Goal: Task Accomplishment & Management: Use online tool/utility

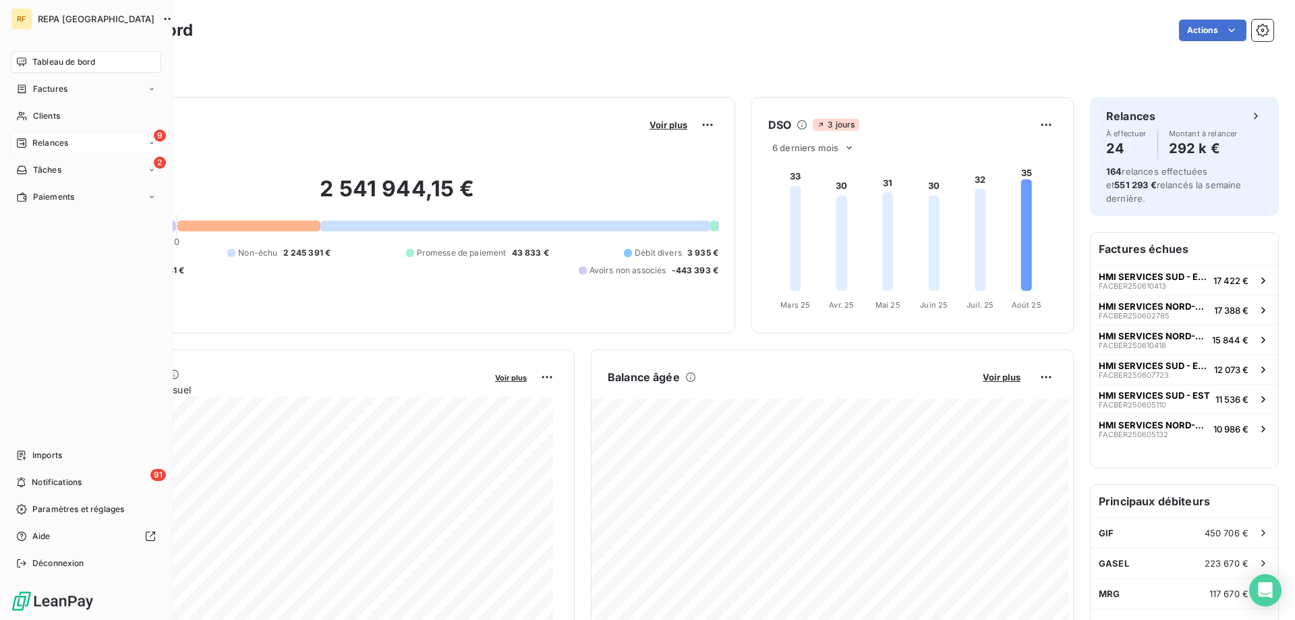
click at [62, 138] on span "Relances" at bounding box center [50, 143] width 36 height 12
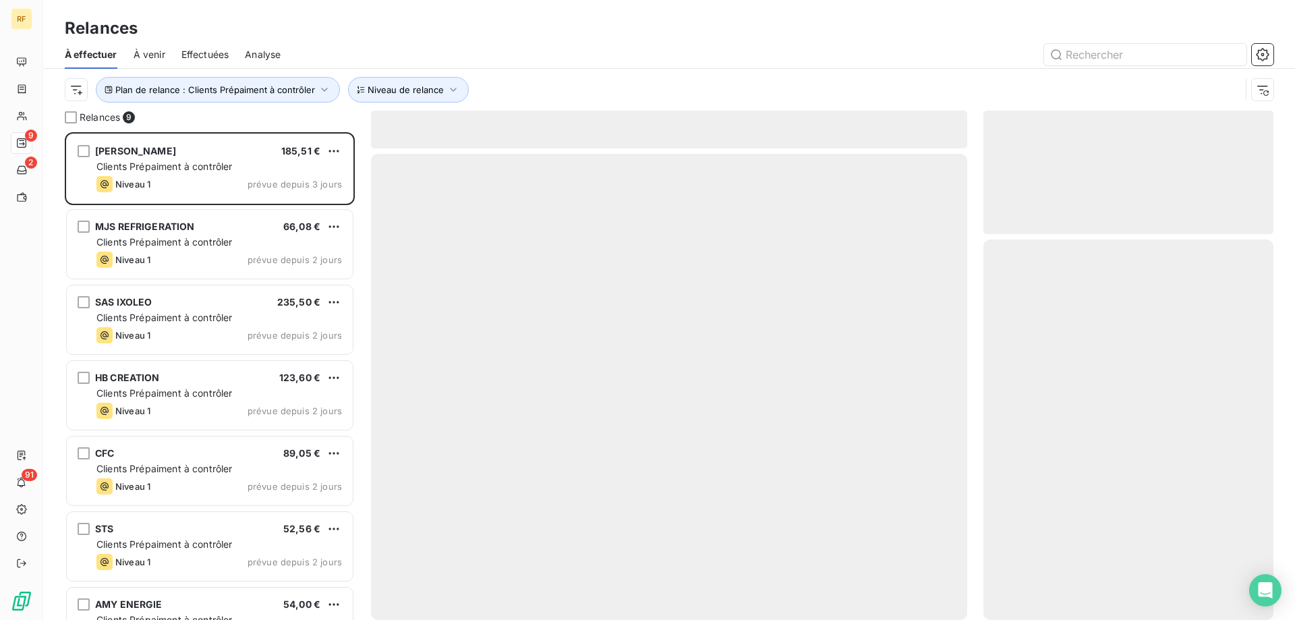
scroll to position [478, 280]
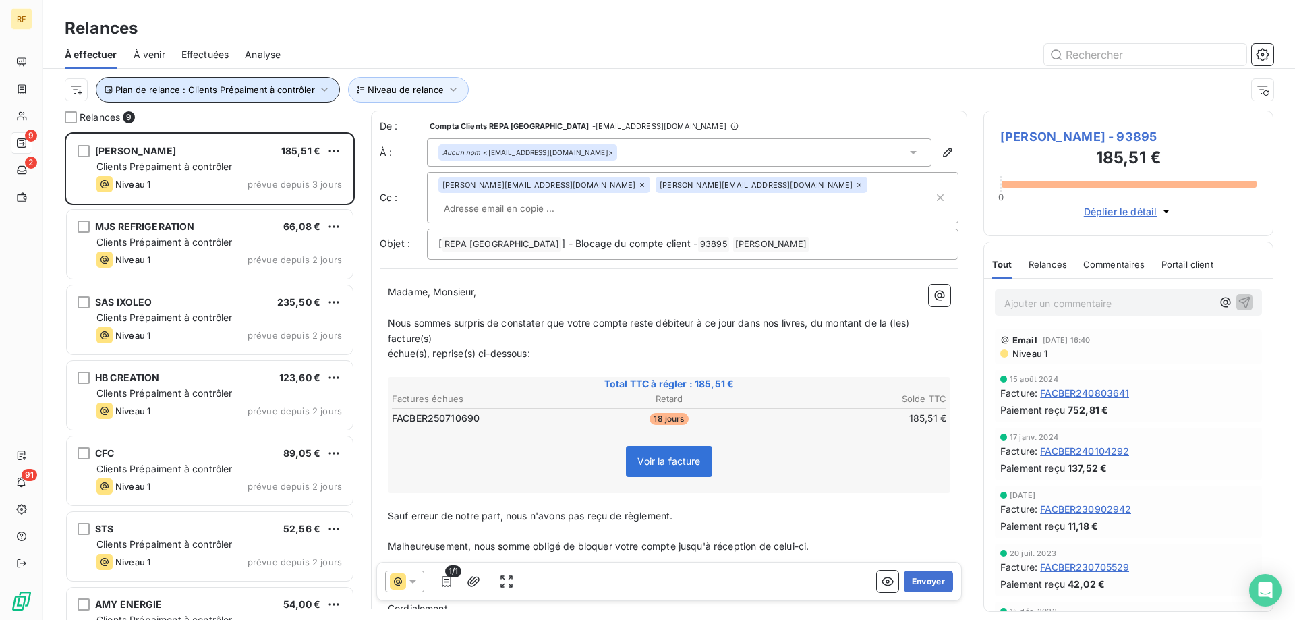
click at [308, 94] on span "Plan de relance : Clients Prépaiment à contrôler" at bounding box center [215, 89] width 200 height 11
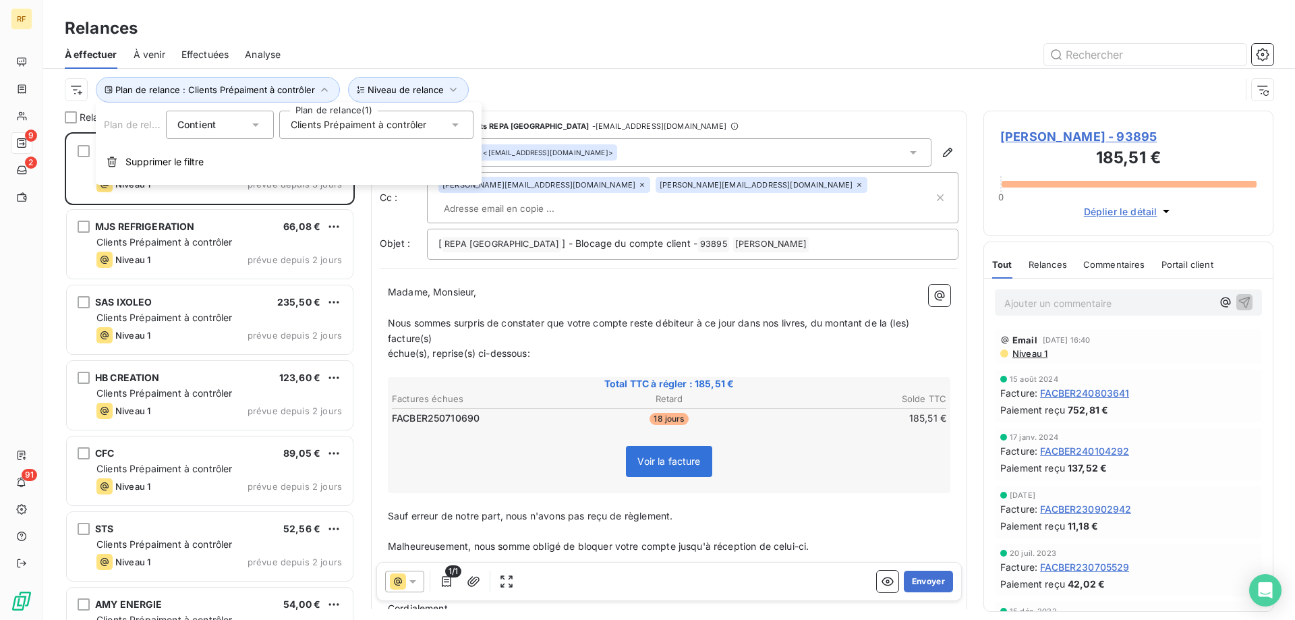
click at [445, 118] on div "Clients Prépaiment à contrôler" at bounding box center [376, 125] width 194 height 28
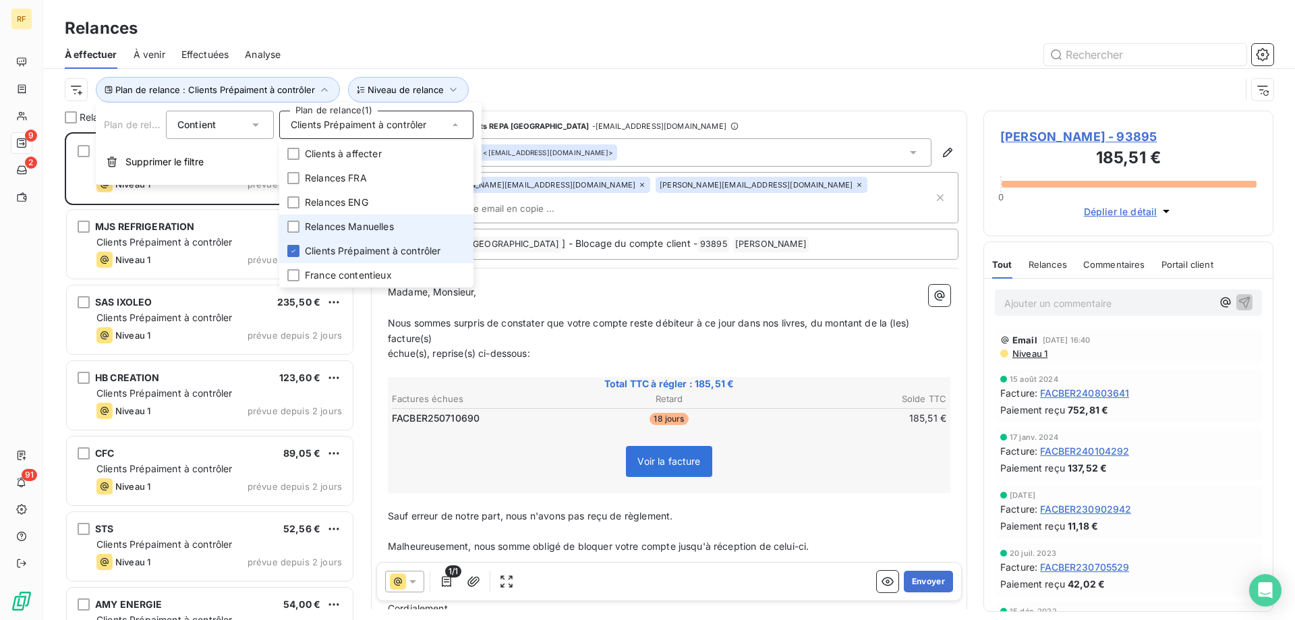
drag, startPoint x: 323, startPoint y: 249, endPoint x: 324, endPoint y: 223, distance: 26.3
click at [323, 248] on span "Clients Prépaiment à contrôler" at bounding box center [373, 250] width 136 height 13
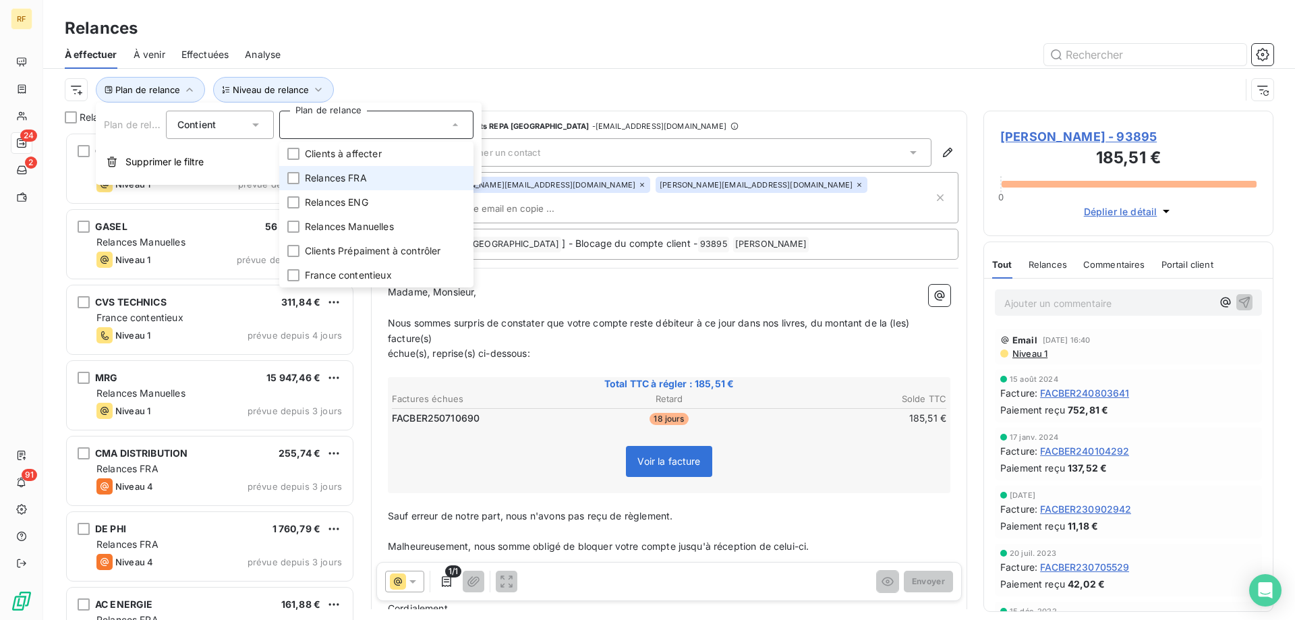
click at [341, 175] on span "Relances FRA" at bounding box center [336, 177] width 62 height 13
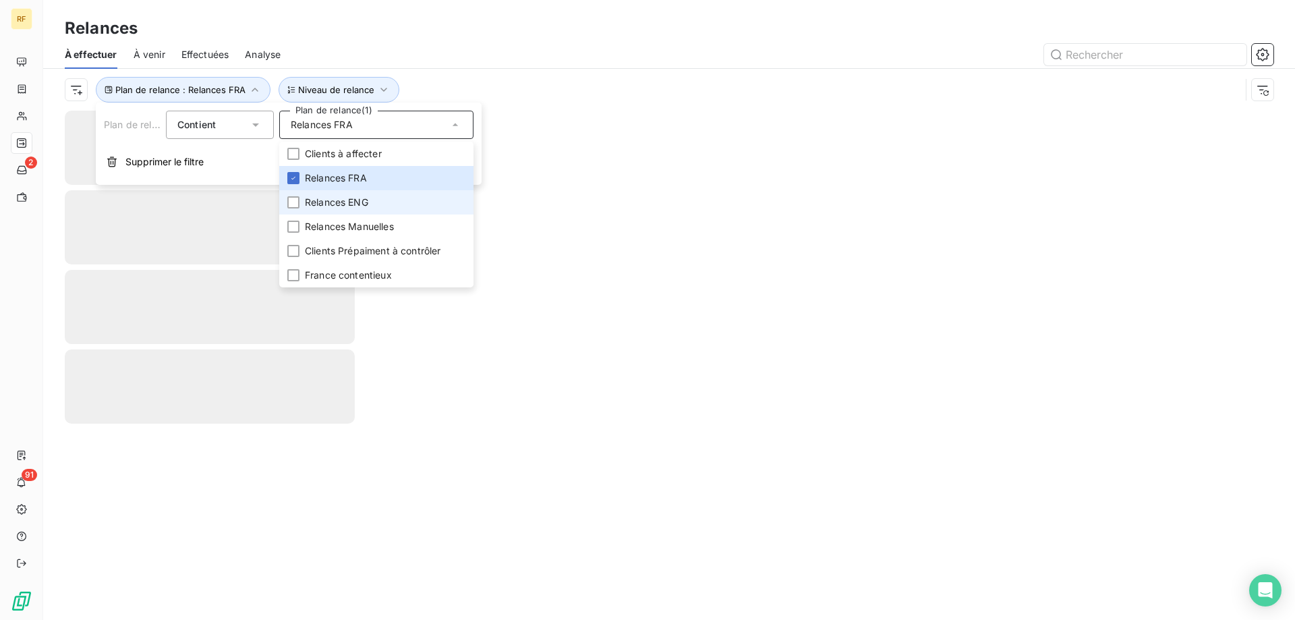
click at [332, 195] on li "Relances ENG" at bounding box center [376, 202] width 194 height 24
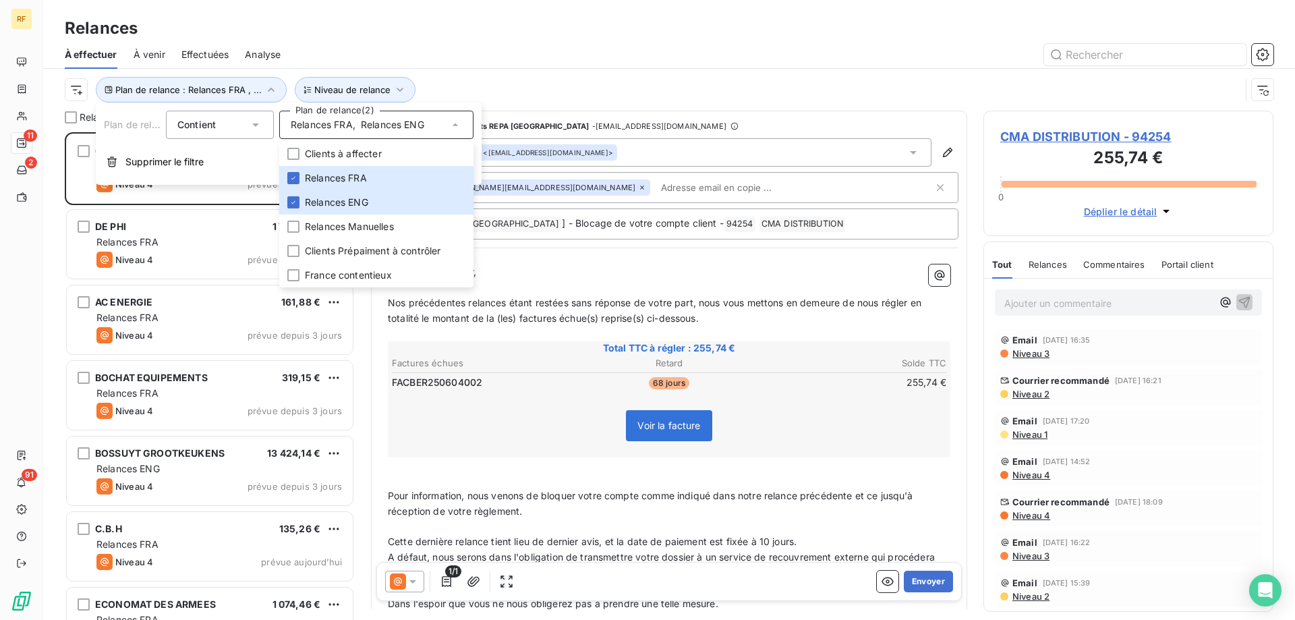
scroll to position [478, 280]
click at [433, 28] on div "Relances" at bounding box center [669, 28] width 1252 height 24
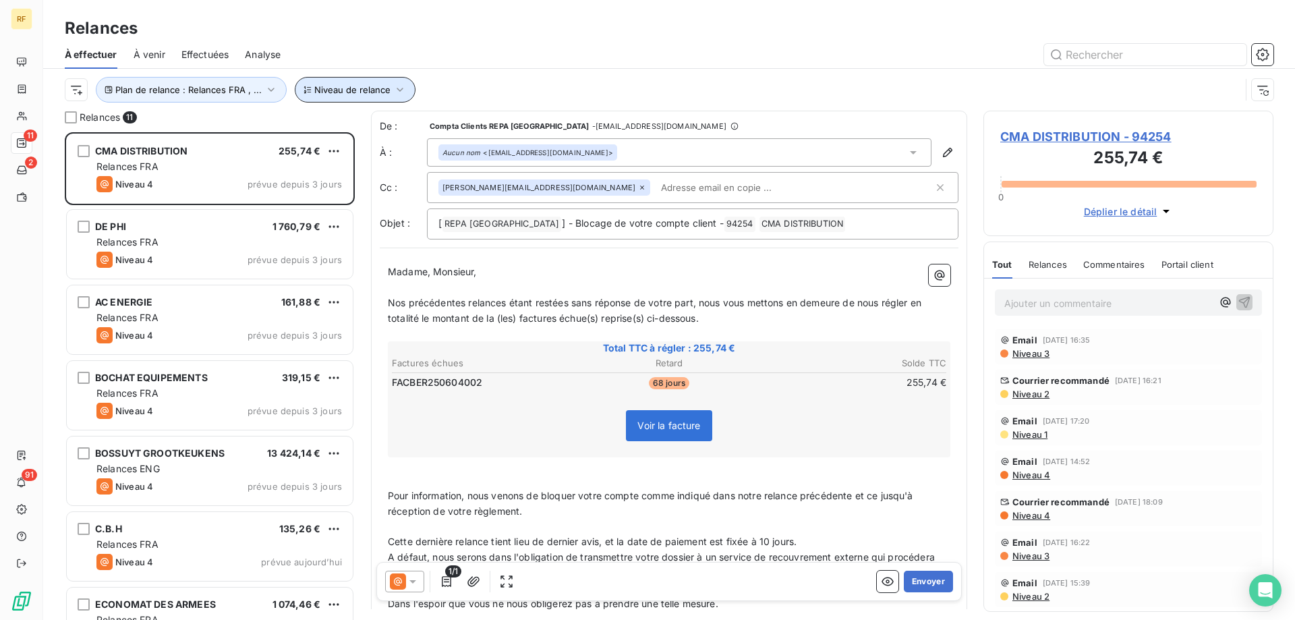
click at [351, 82] on button "Niveau de relance" at bounding box center [355, 90] width 121 height 26
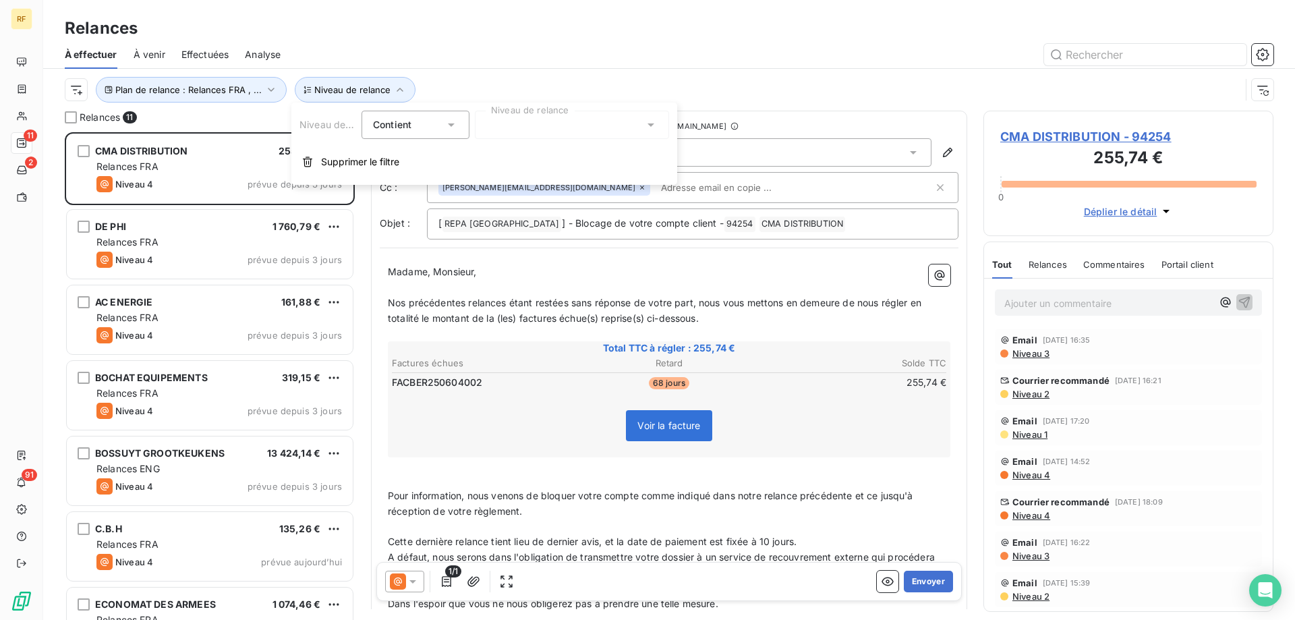
drag, startPoint x: 555, startPoint y: 124, endPoint x: 523, endPoint y: 139, distance: 35.6
click at [554, 124] on div at bounding box center [572, 125] width 194 height 28
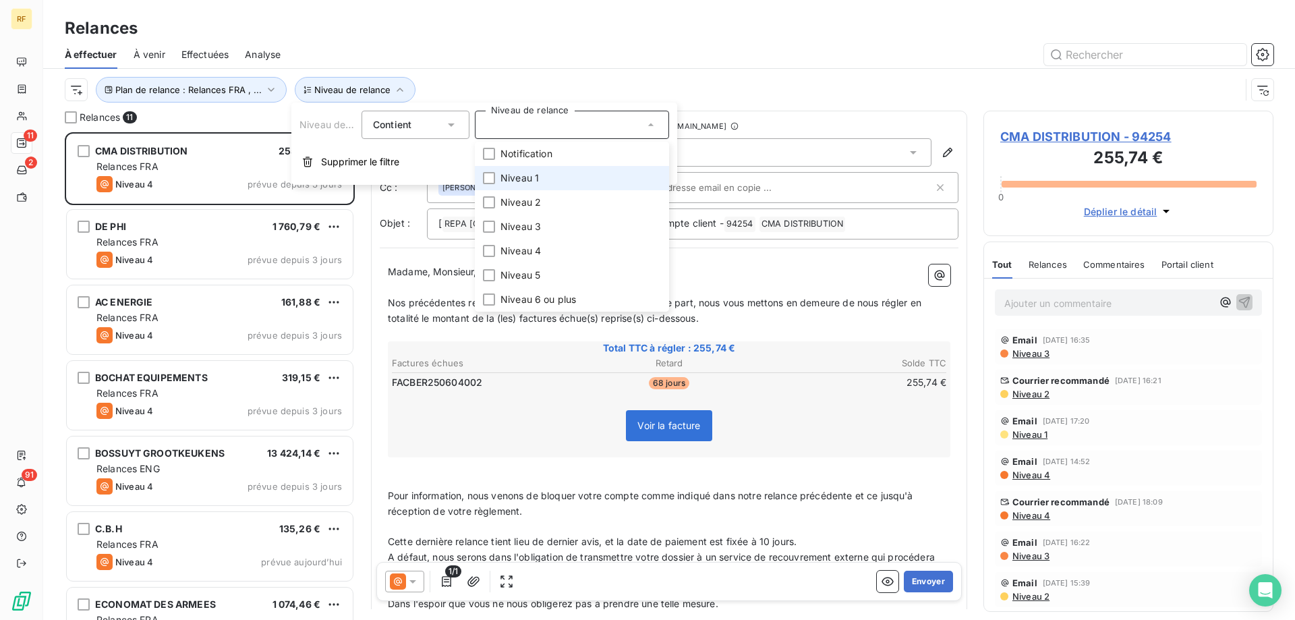
click at [526, 173] on span "Niveau 1" at bounding box center [520, 177] width 38 height 13
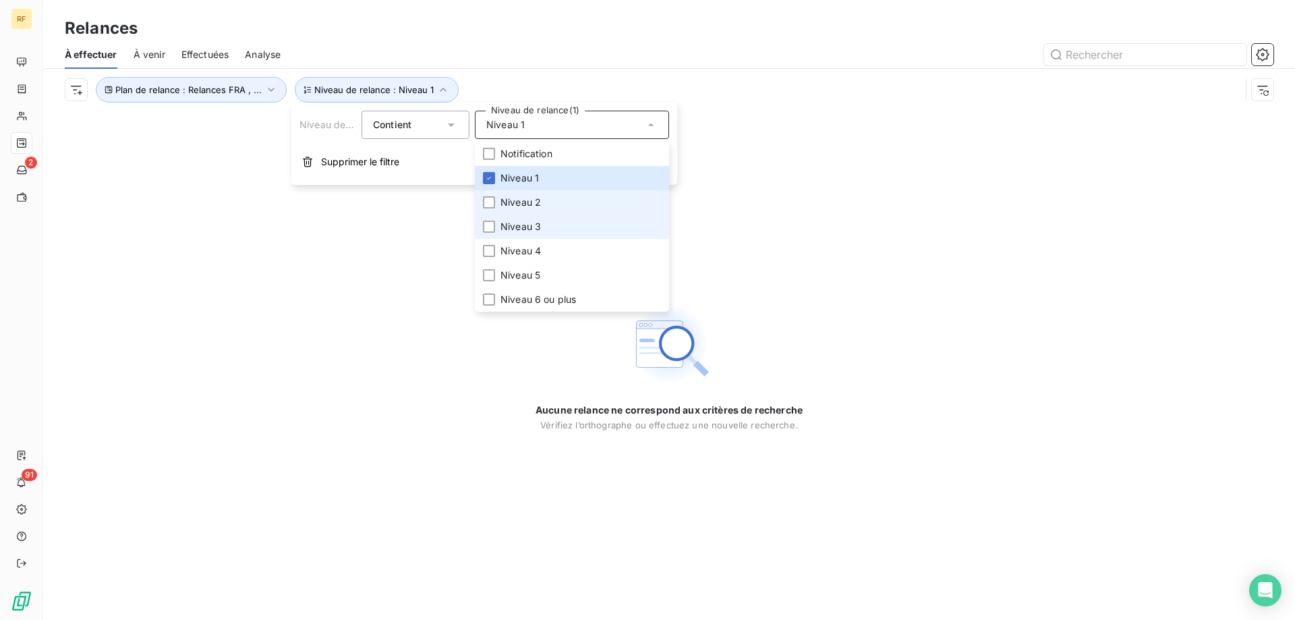
drag, startPoint x: 508, startPoint y: 201, endPoint x: 511, endPoint y: 215, distance: 14.6
click at [508, 202] on span "Niveau 2" at bounding box center [521, 202] width 40 height 13
click at [513, 227] on span "Niveau 3" at bounding box center [521, 226] width 40 height 13
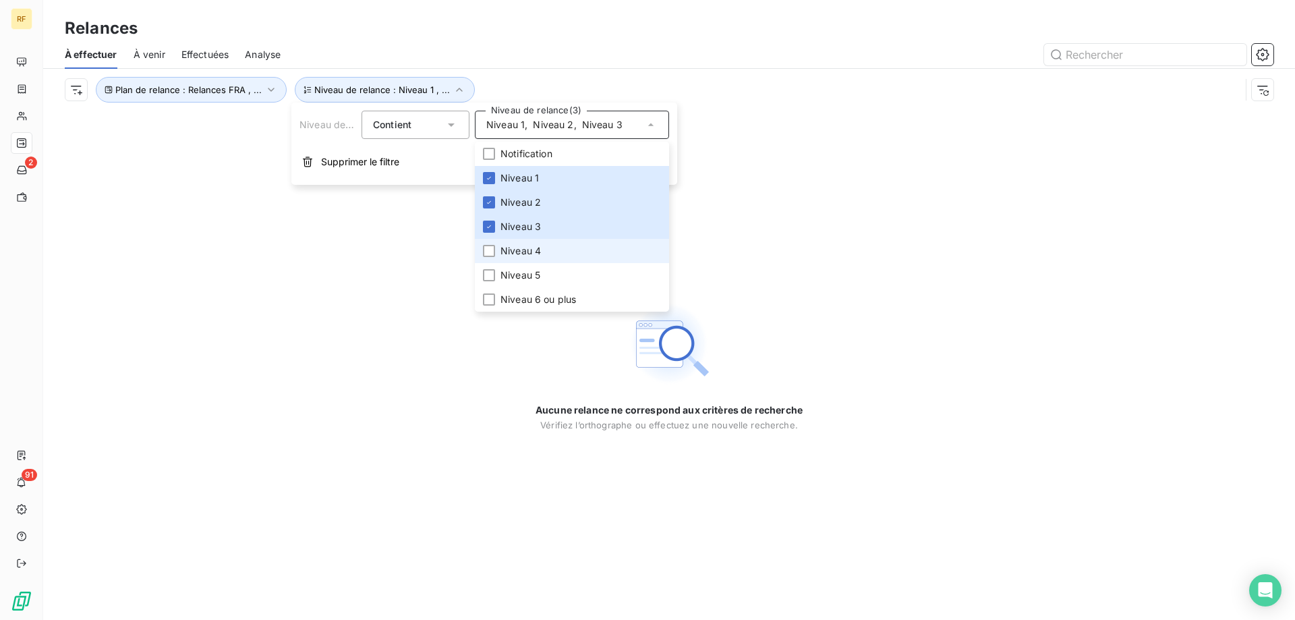
click at [514, 254] on span "Niveau 4" at bounding box center [521, 250] width 40 height 13
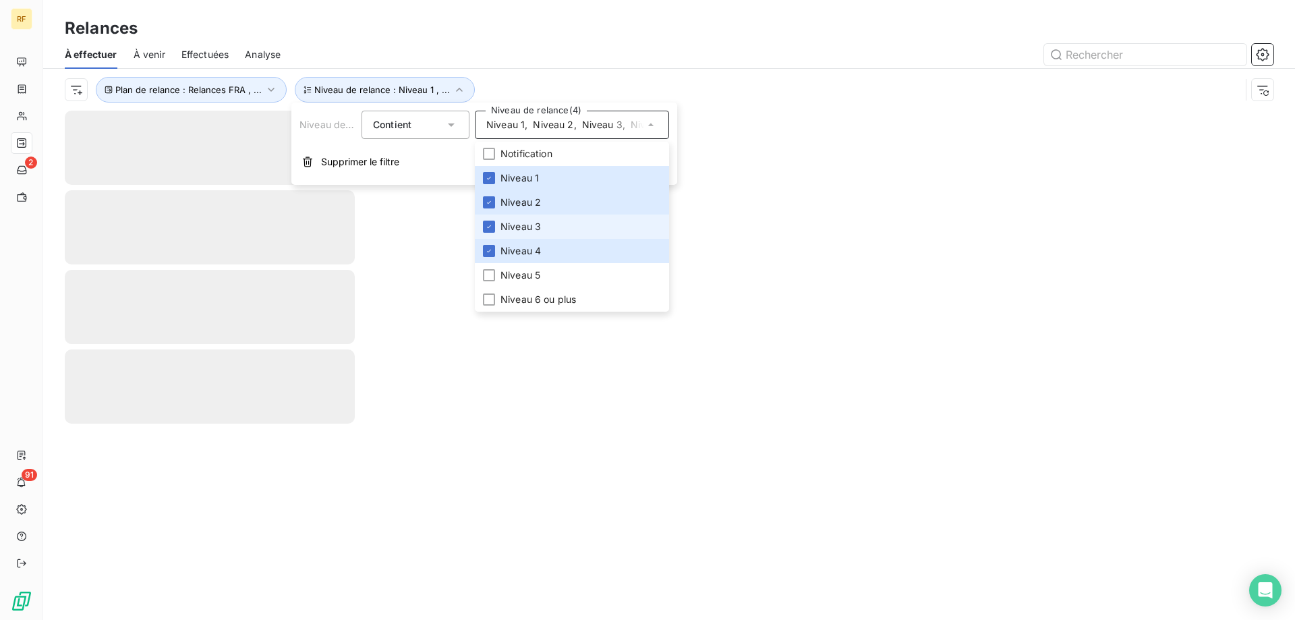
drag, startPoint x: 521, startPoint y: 225, endPoint x: 521, endPoint y: 206, distance: 19.6
click at [521, 225] on span "Niveau 3" at bounding box center [521, 226] width 40 height 13
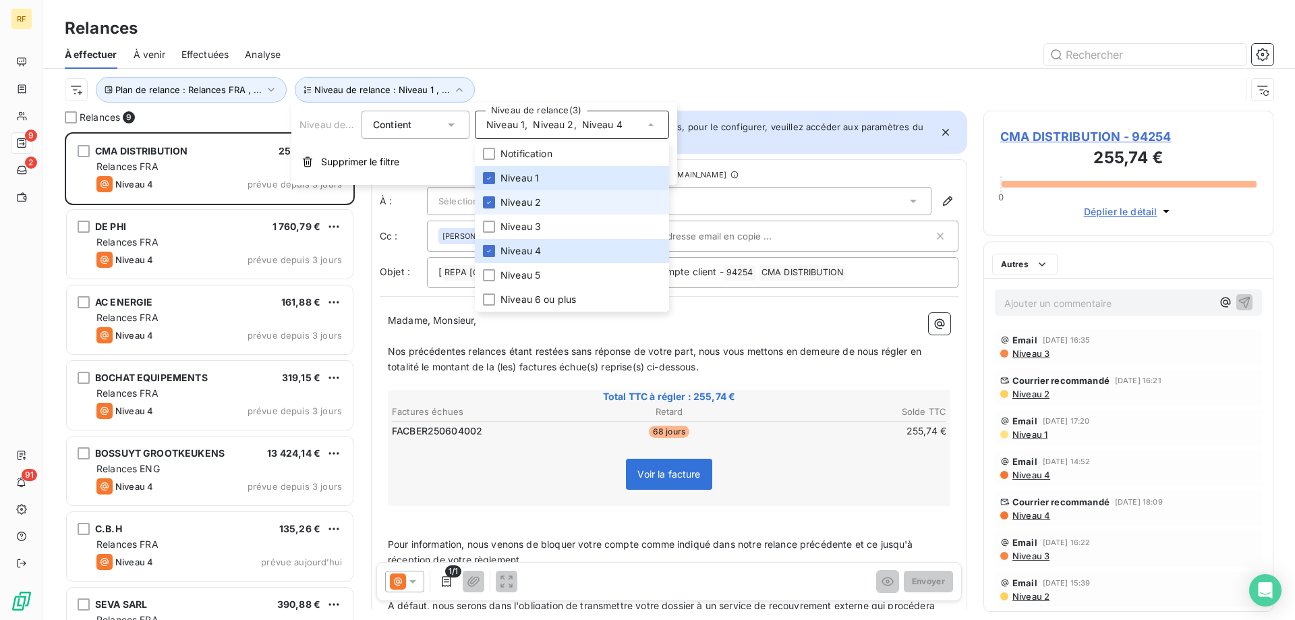
click at [521, 206] on span "Niveau 2" at bounding box center [521, 202] width 40 height 13
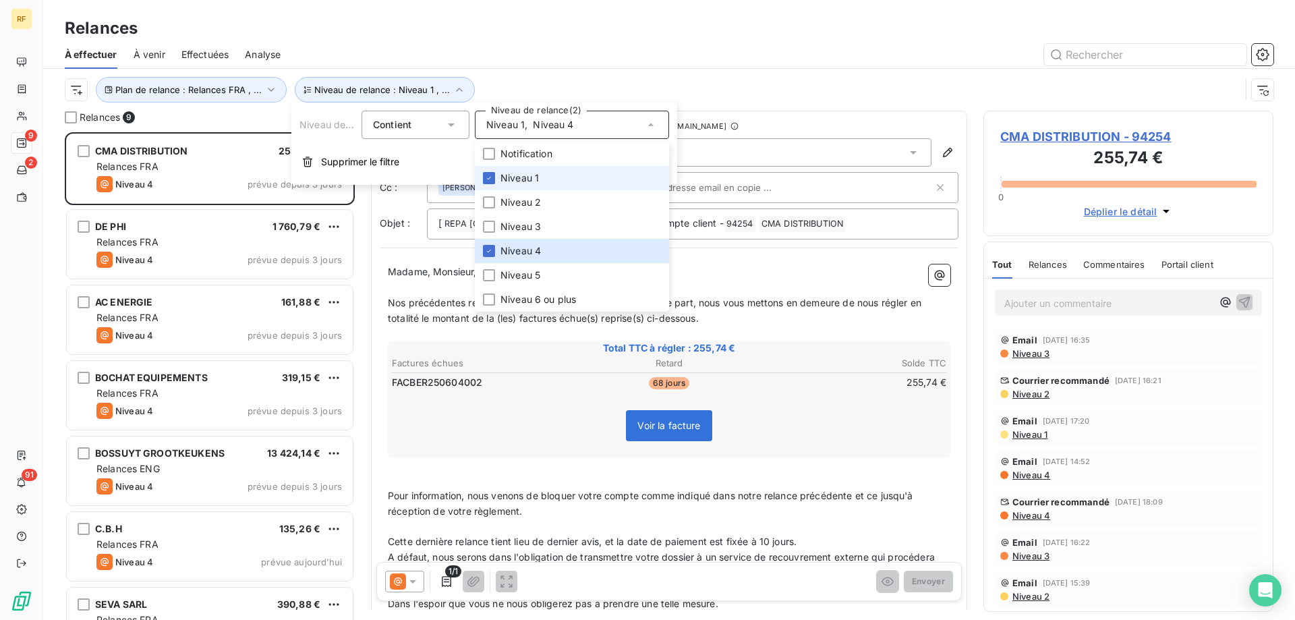
click at [521, 185] on li "Niveau 1" at bounding box center [572, 178] width 194 height 24
click at [563, 34] on div "Relances" at bounding box center [669, 28] width 1252 height 24
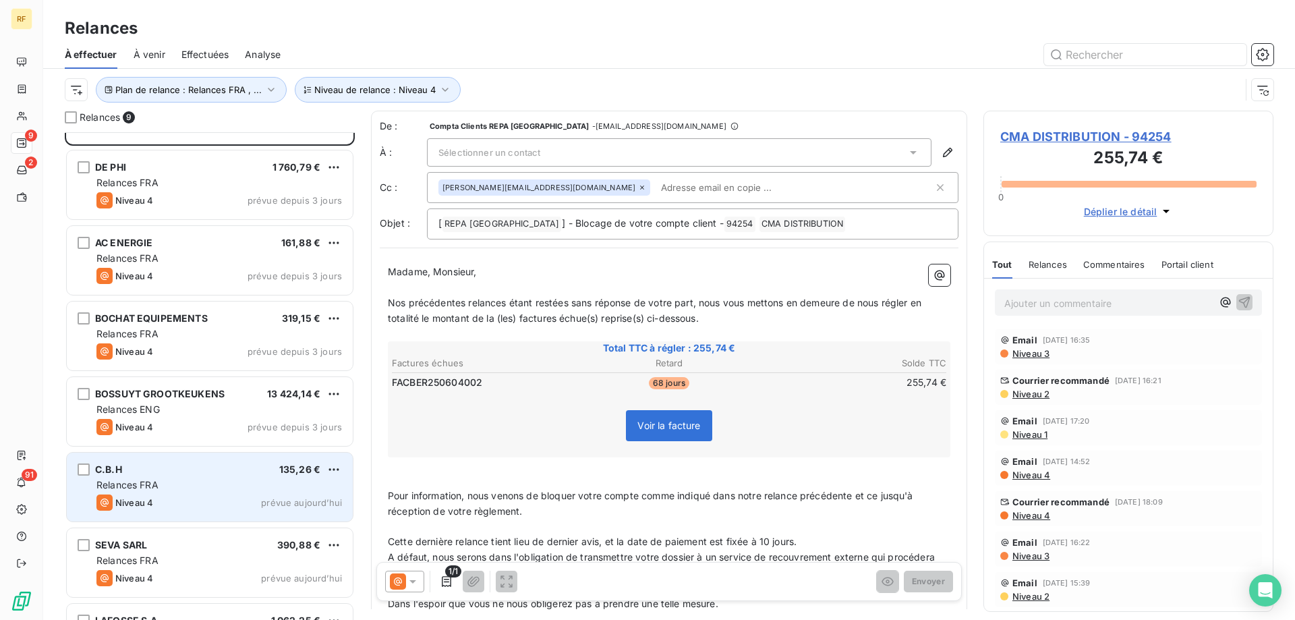
scroll to position [0, 0]
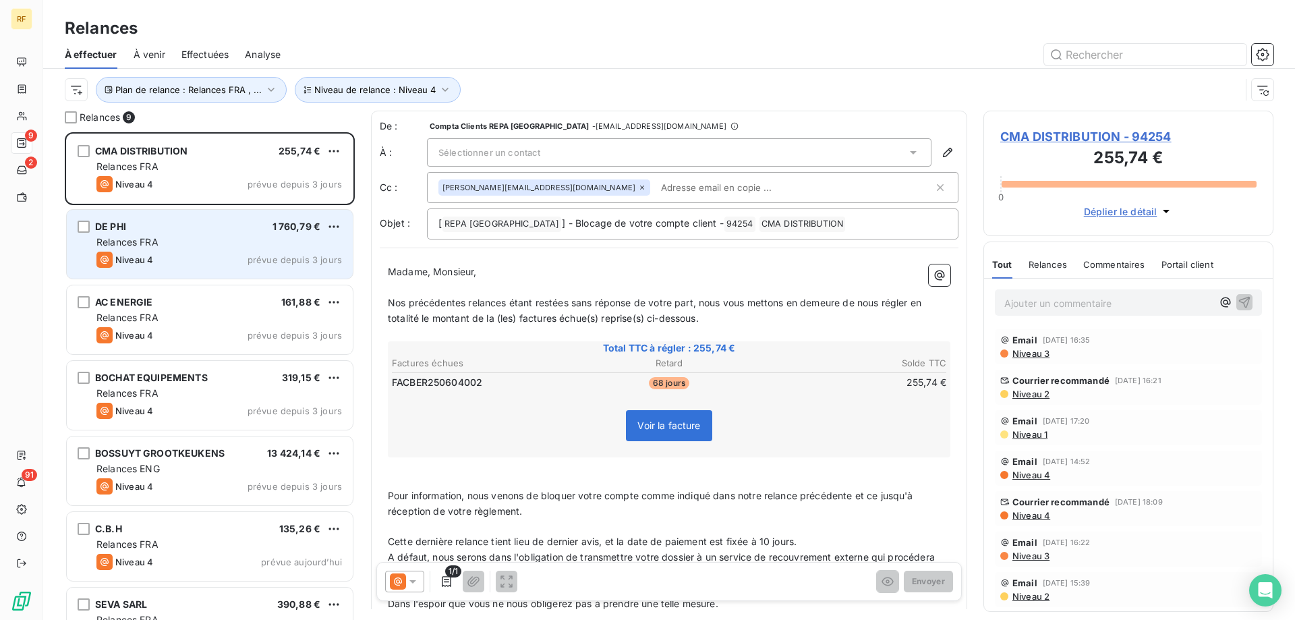
click at [214, 256] on div "Niveau 4 prévue depuis 3 jours" at bounding box center [219, 260] width 246 height 16
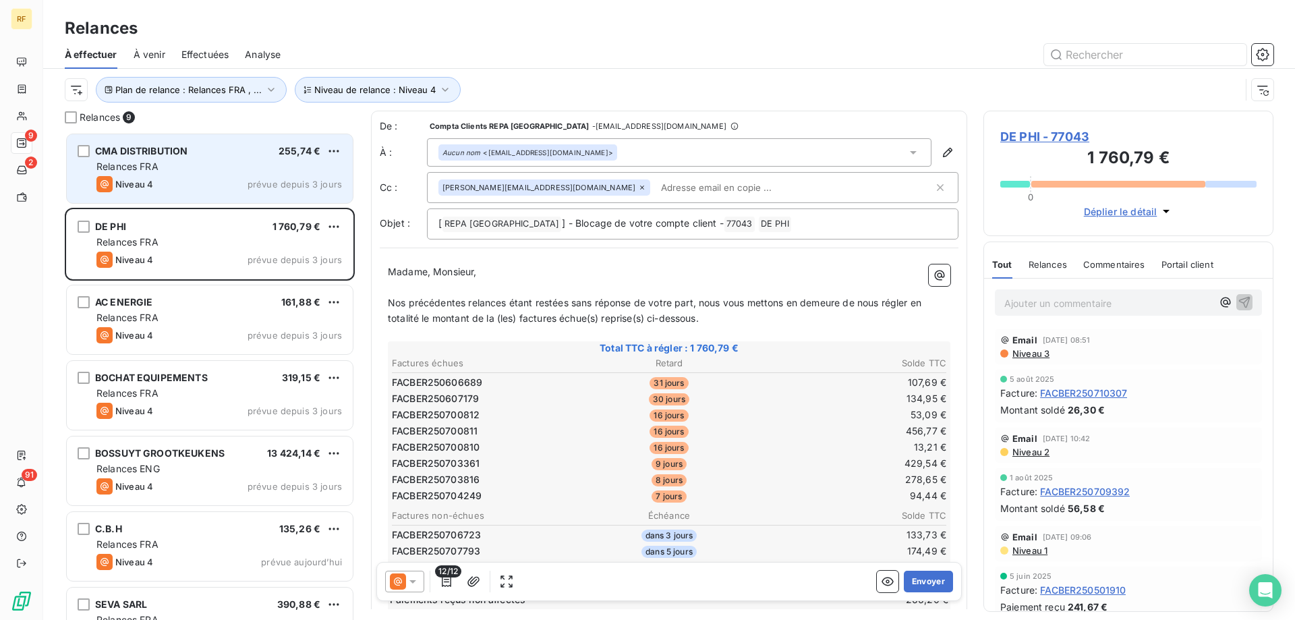
click at [222, 192] on div "CMA DISTRIBUTION 255,74 € Relances FRA Niveau 4 prévue depuis 3 jours" at bounding box center [210, 168] width 286 height 69
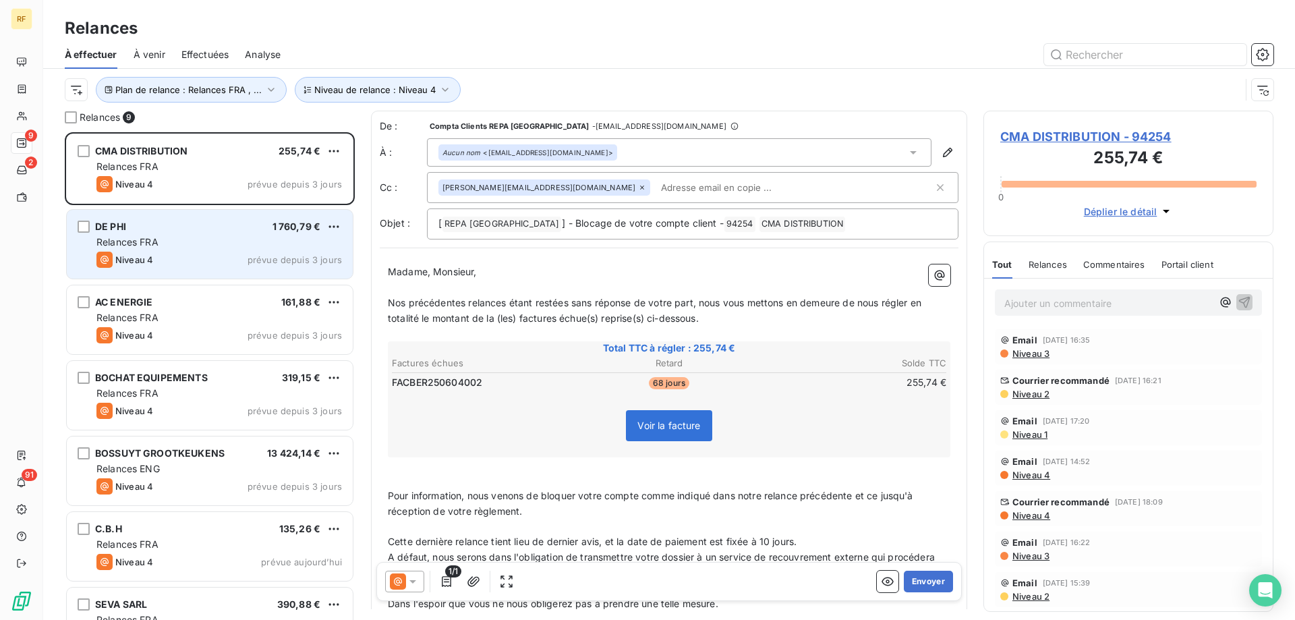
click at [206, 254] on div "Niveau 4 prévue depuis 3 jours" at bounding box center [219, 260] width 246 height 16
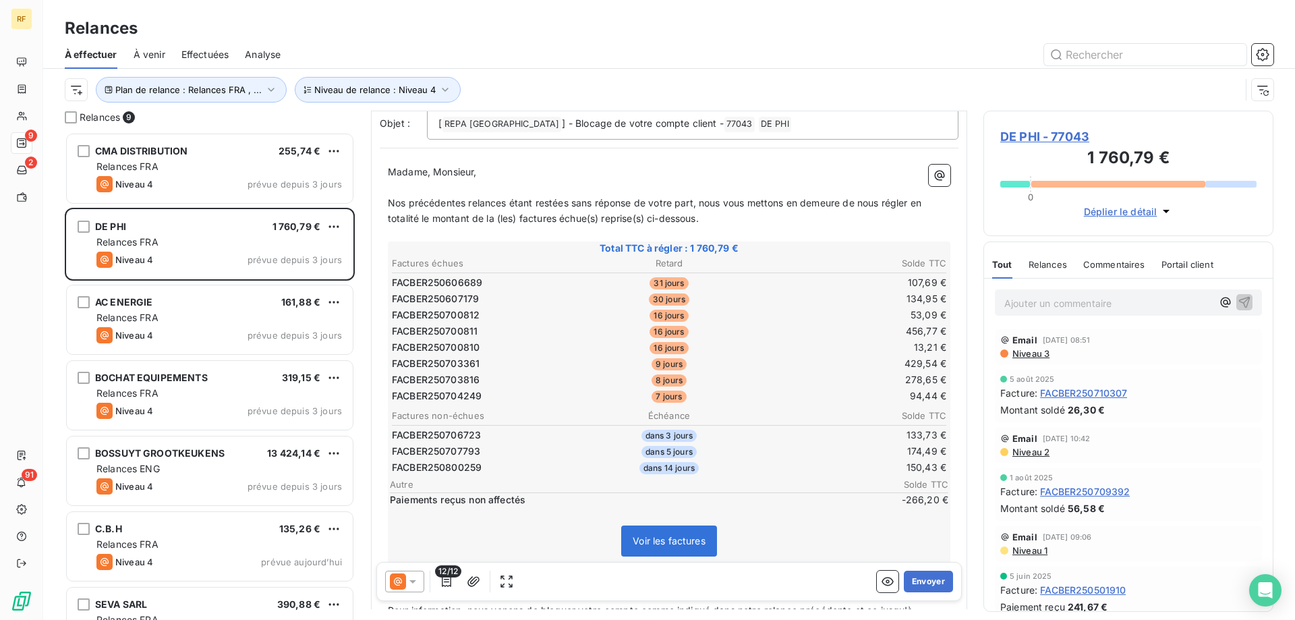
scroll to position [1, 0]
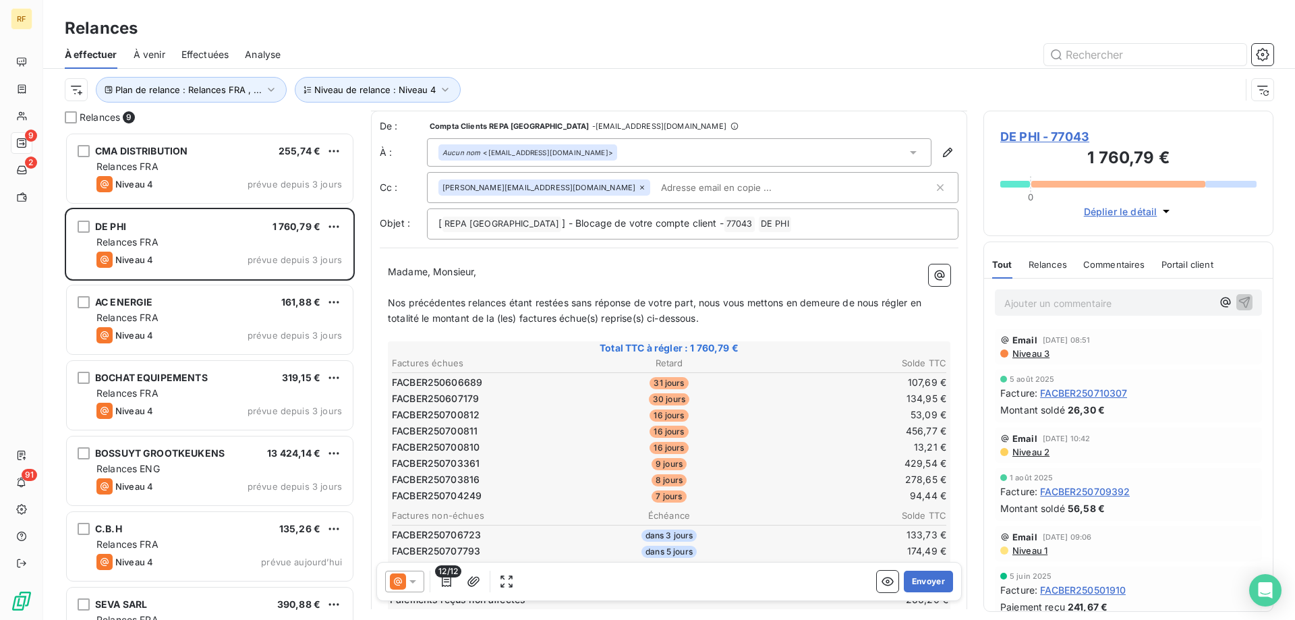
click at [1041, 351] on span "Niveau 3" at bounding box center [1030, 353] width 38 height 11
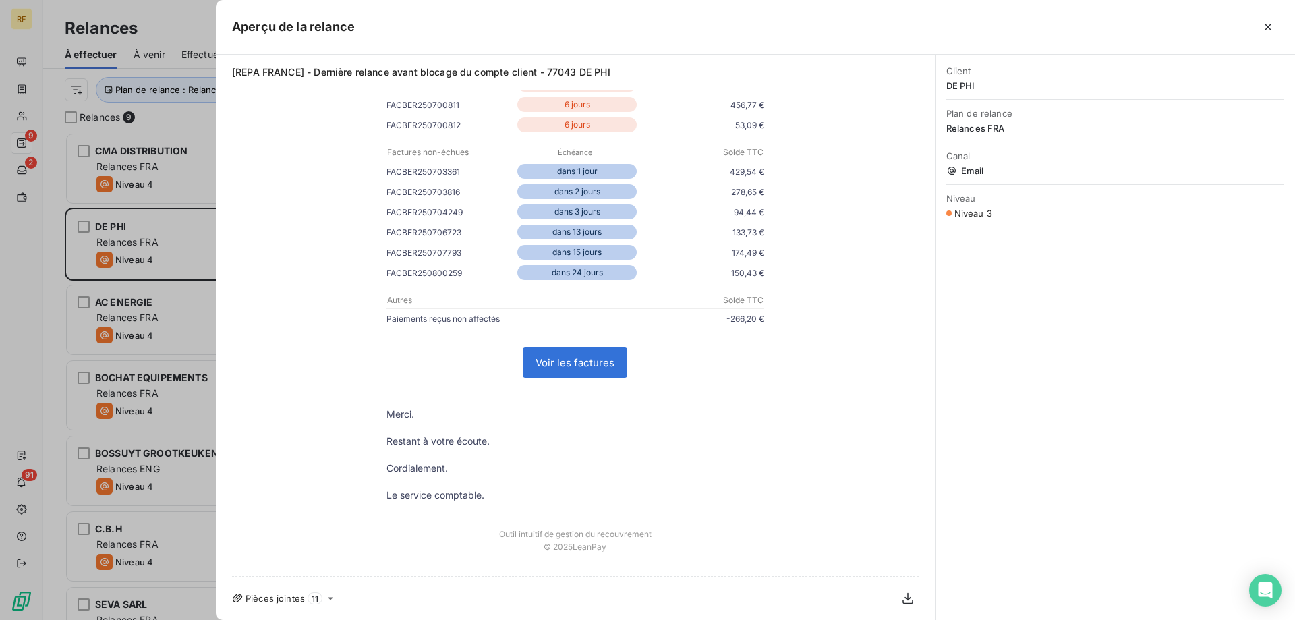
scroll to position [0, 0]
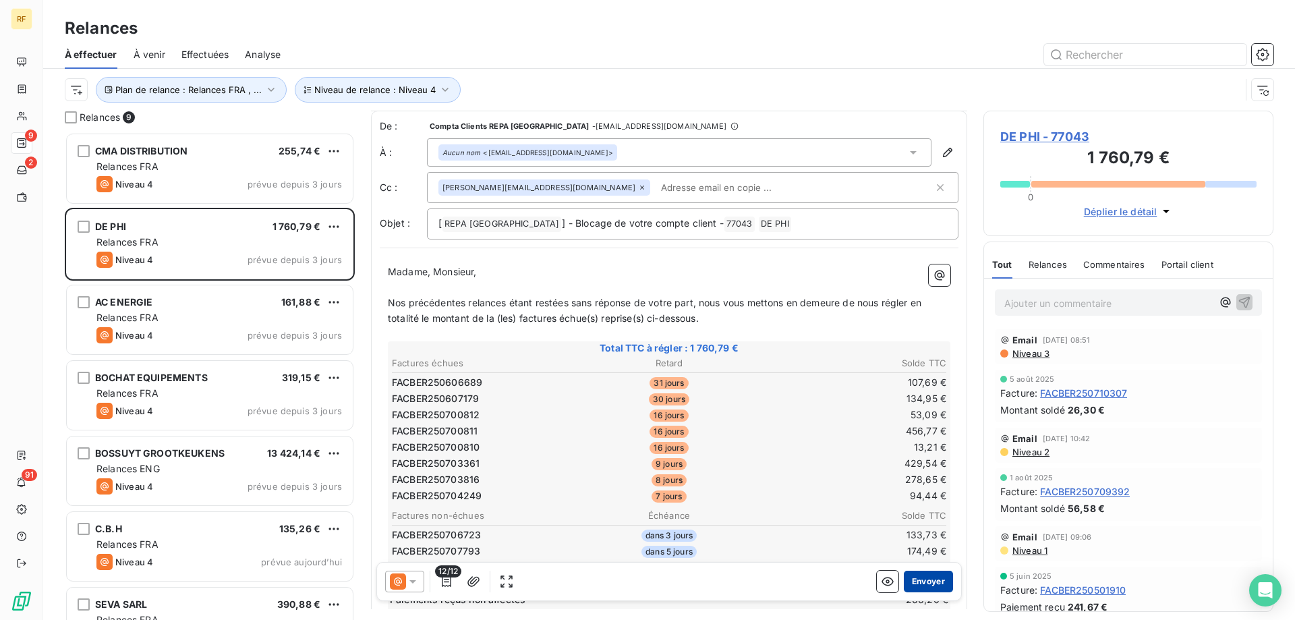
click at [928, 582] on button "Envoyer" at bounding box center [928, 582] width 49 height 22
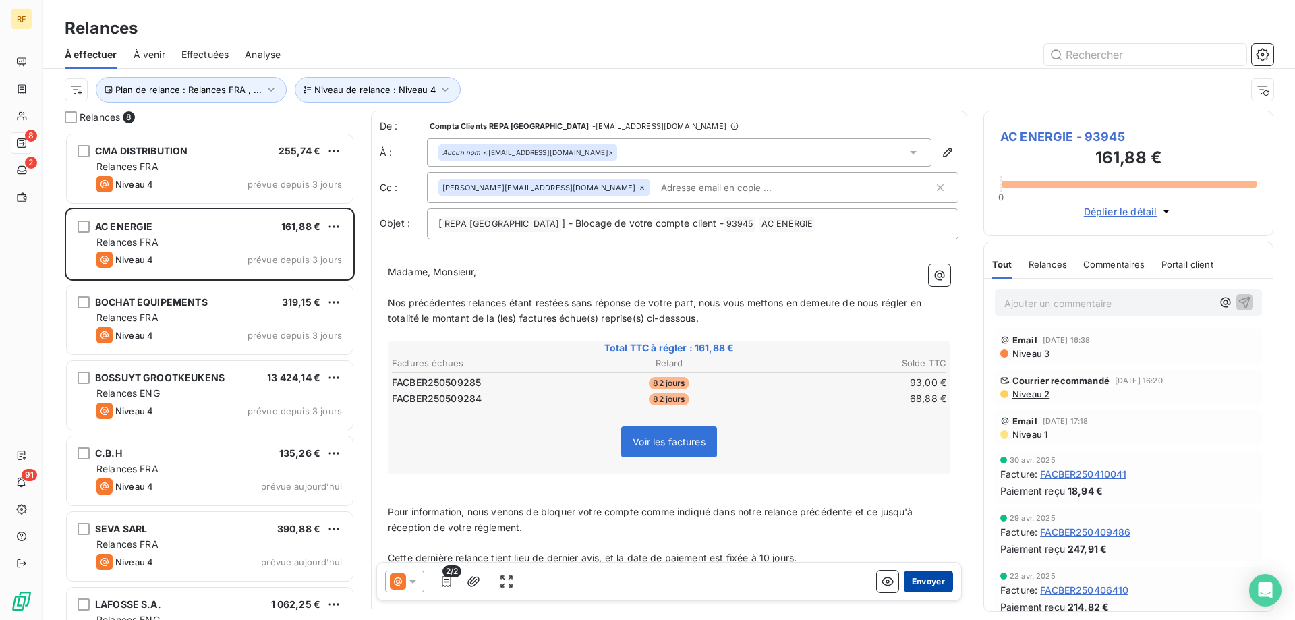
click at [931, 585] on button "Envoyer" at bounding box center [928, 582] width 49 height 22
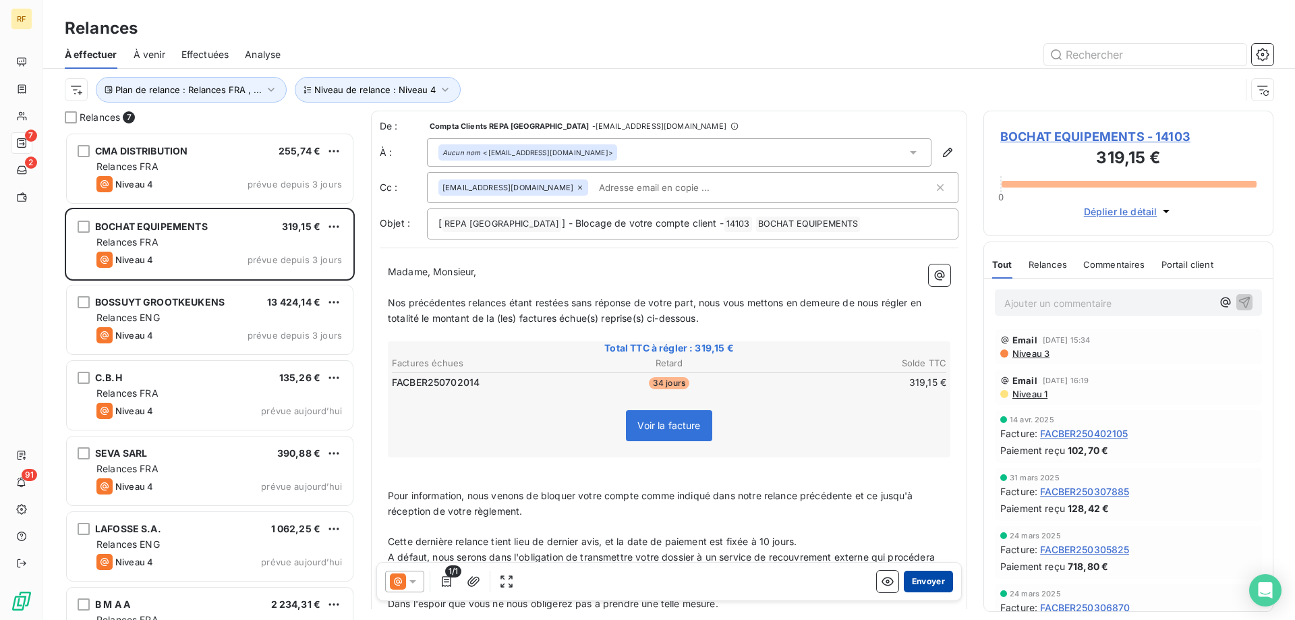
click at [919, 581] on button "Envoyer" at bounding box center [928, 582] width 49 height 22
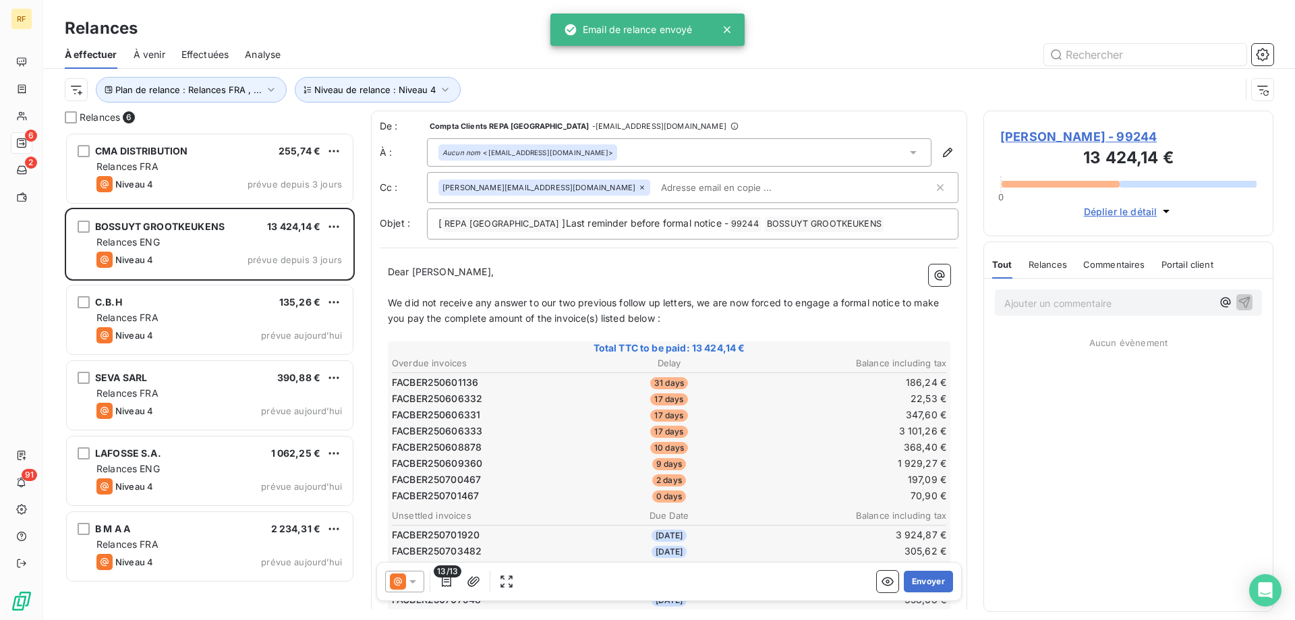
scroll to position [478, 280]
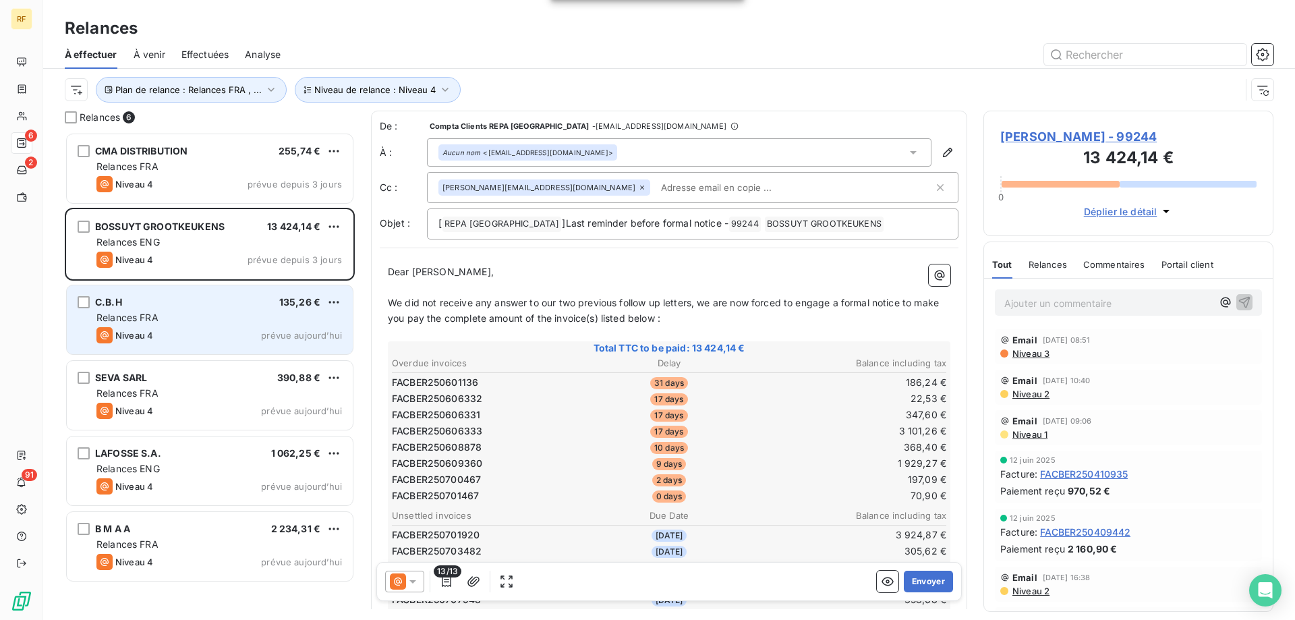
click at [174, 331] on div "Niveau 4 prévue [DATE]" at bounding box center [219, 335] width 246 height 16
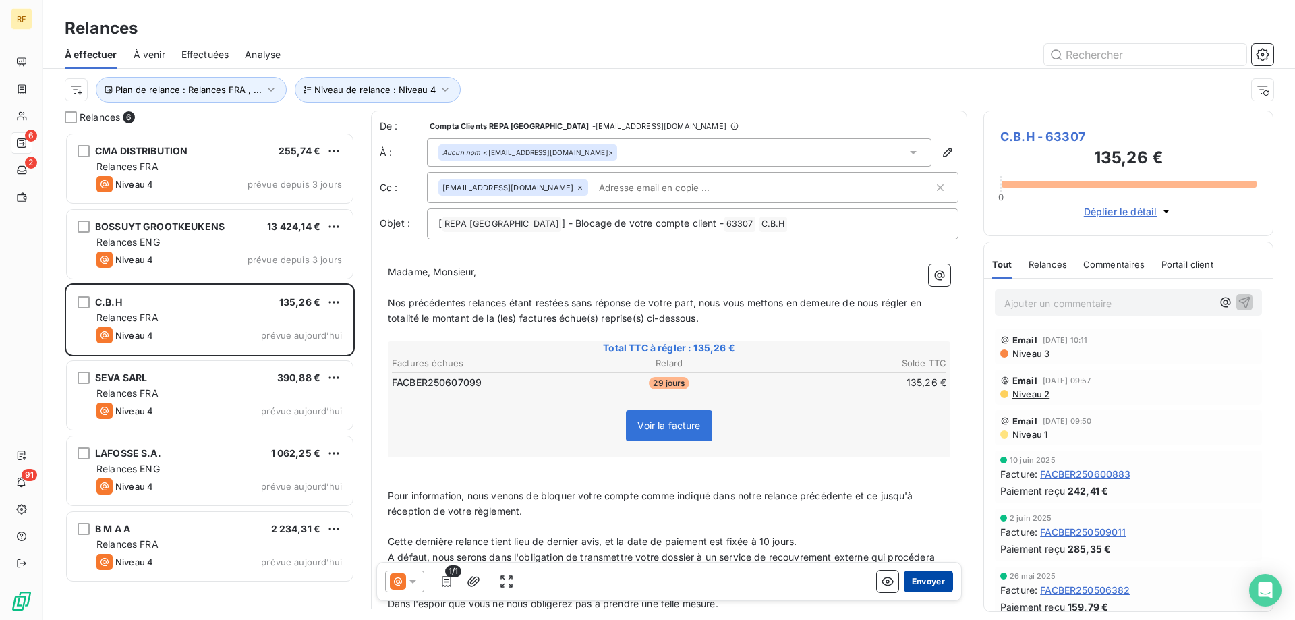
click at [923, 583] on button "Envoyer" at bounding box center [928, 582] width 49 height 22
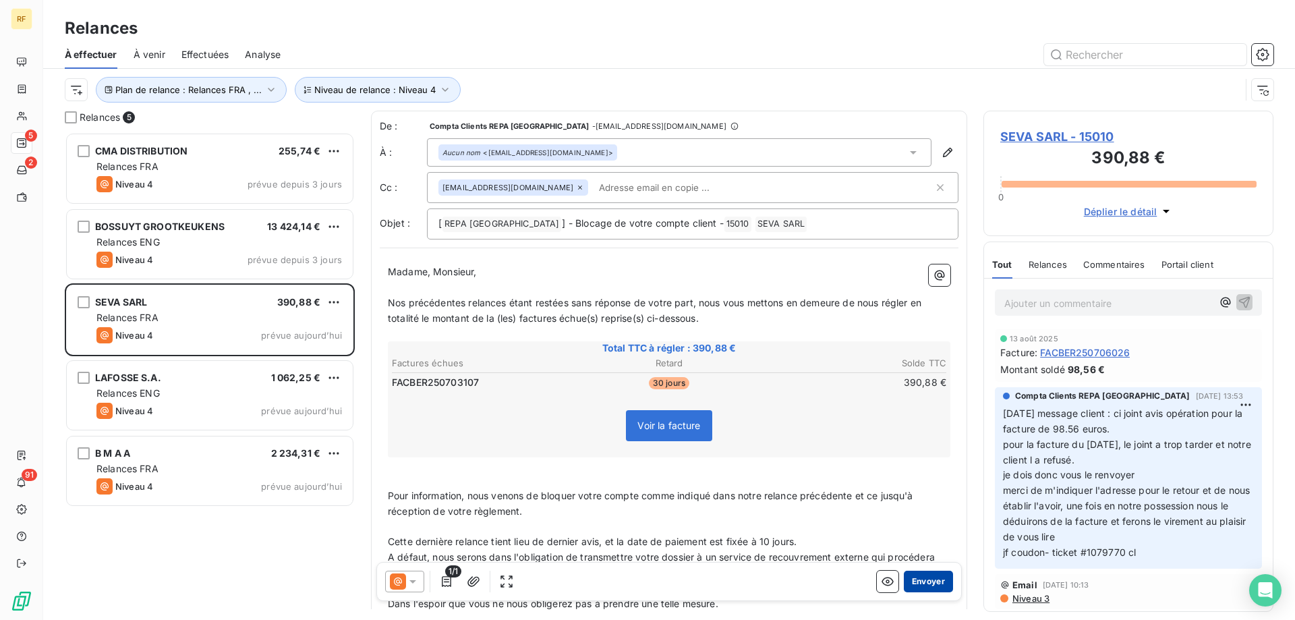
click at [930, 579] on button "Envoyer" at bounding box center [928, 582] width 49 height 22
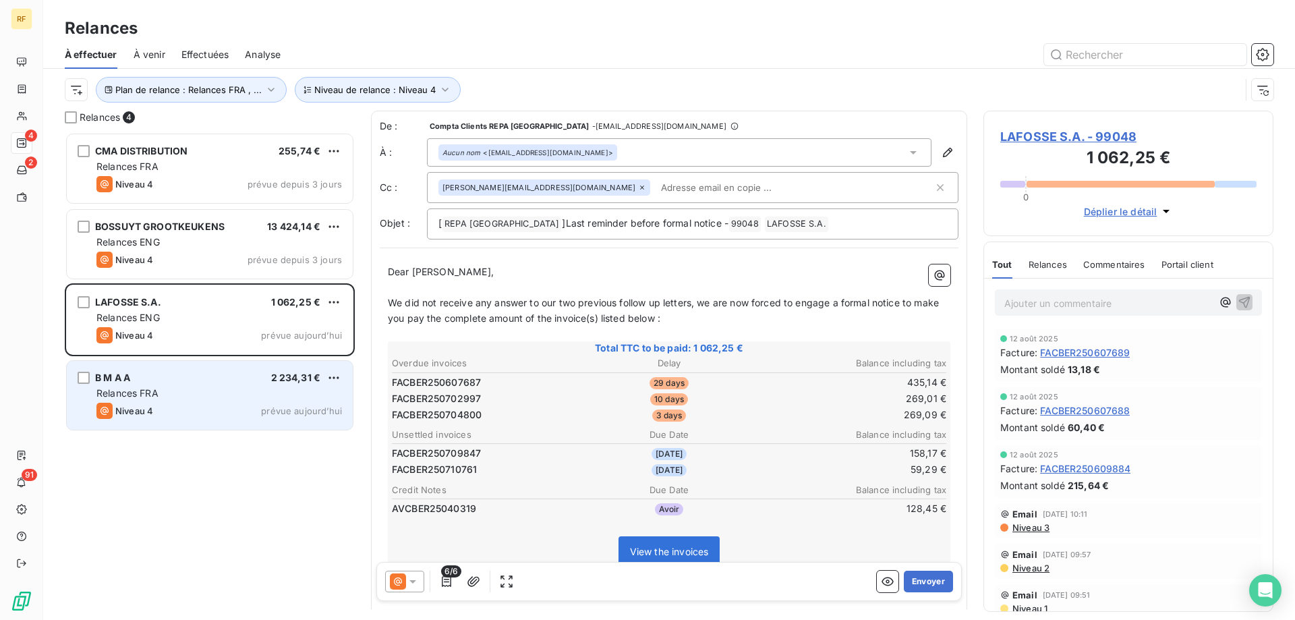
click at [210, 396] on div "Relances FRA" at bounding box center [219, 393] width 246 height 13
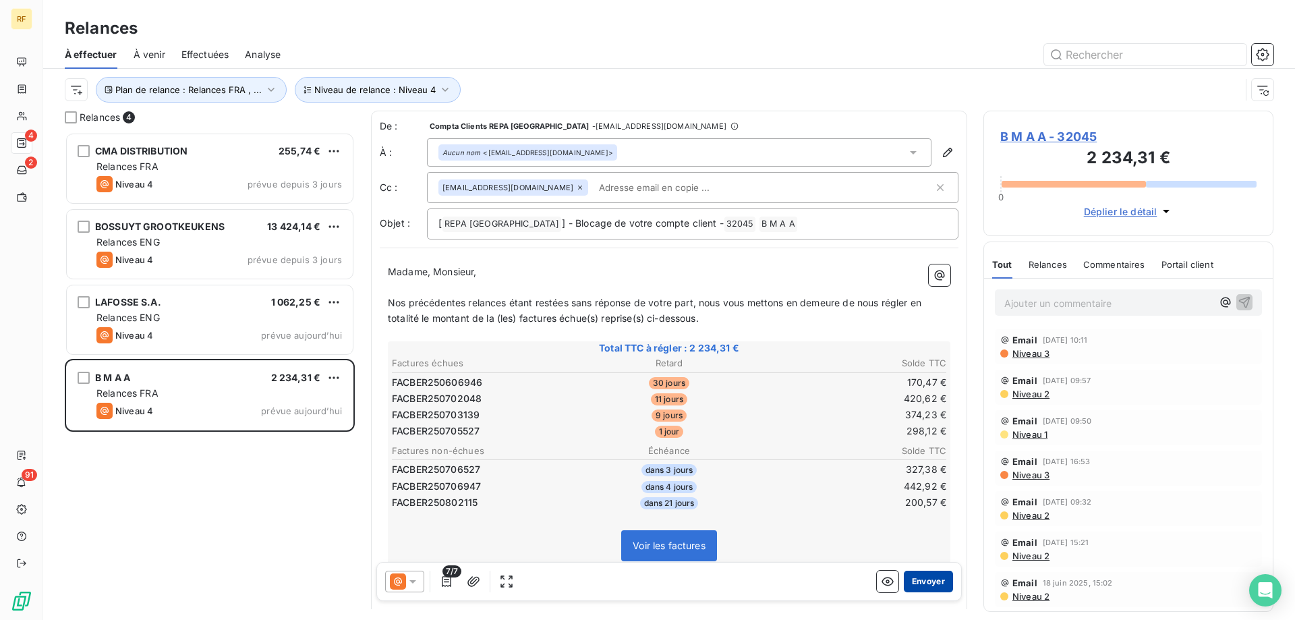
click at [921, 578] on button "Envoyer" at bounding box center [928, 582] width 49 height 22
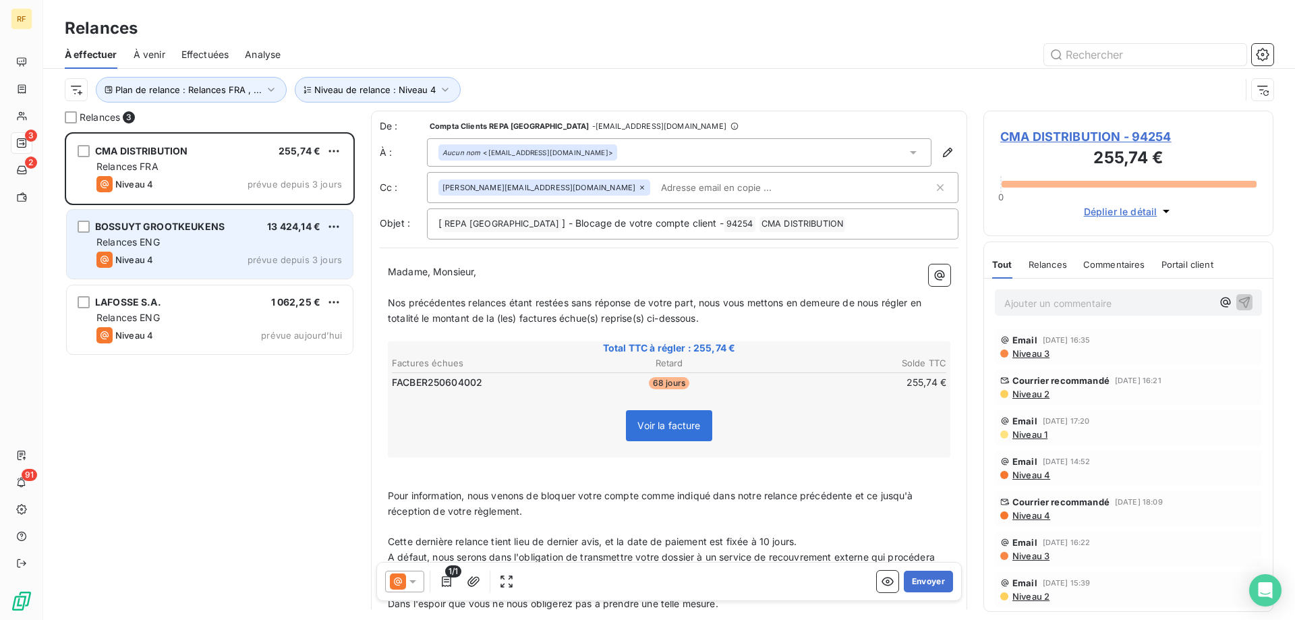
click at [183, 249] on div "BOSSUYT GROOTKEUKENS 13 424,14 € Relances ENG Niveau 4 prévue depuis 3 jours" at bounding box center [210, 244] width 286 height 69
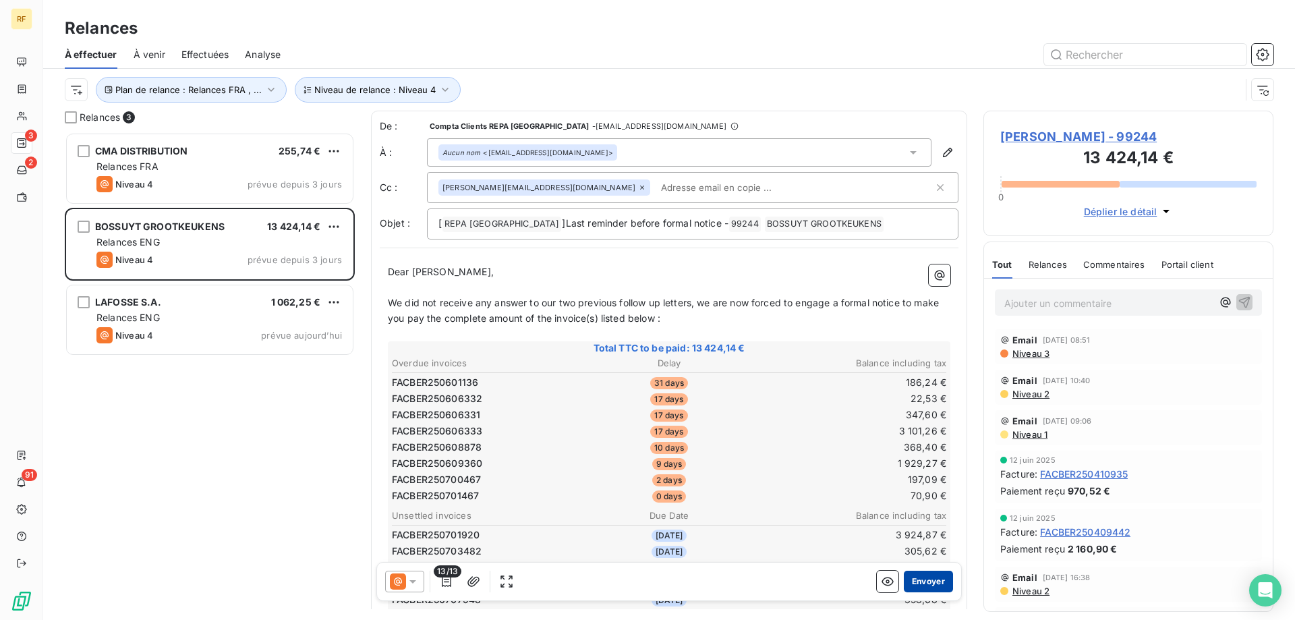
click at [916, 582] on button "Envoyer" at bounding box center [928, 582] width 49 height 22
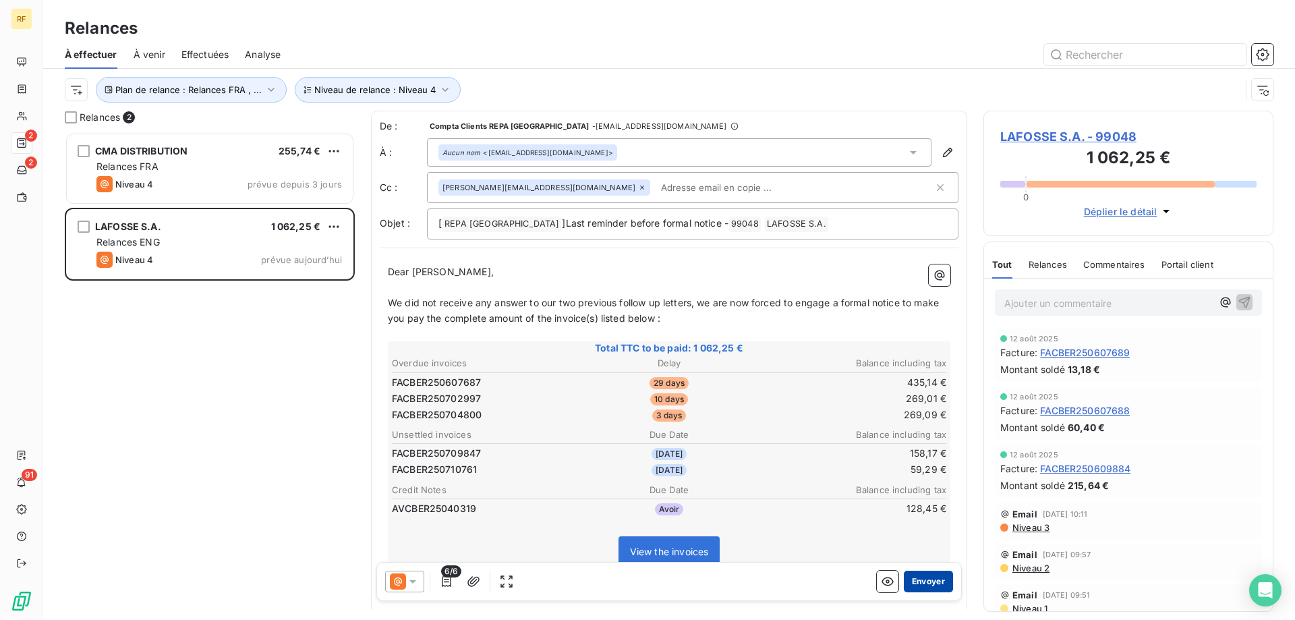
click at [922, 583] on button "Envoyer" at bounding box center [928, 582] width 49 height 22
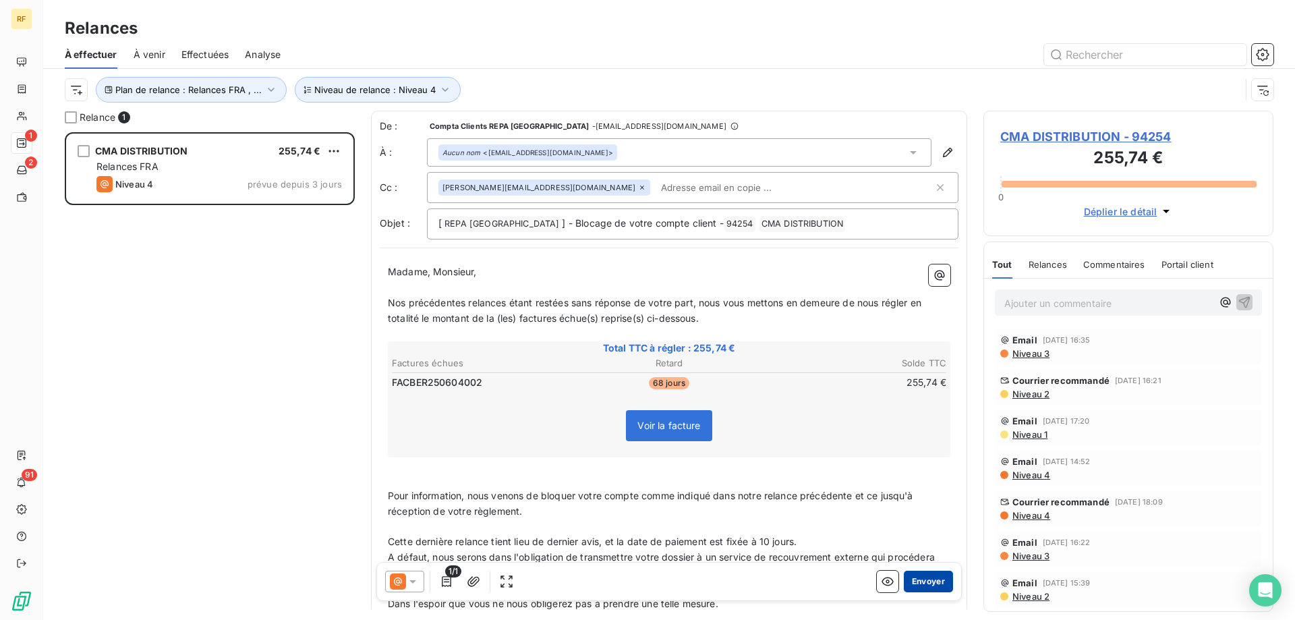
click at [931, 579] on button "Envoyer" at bounding box center [928, 582] width 49 height 22
